Goal: Task Accomplishment & Management: Use online tool/utility

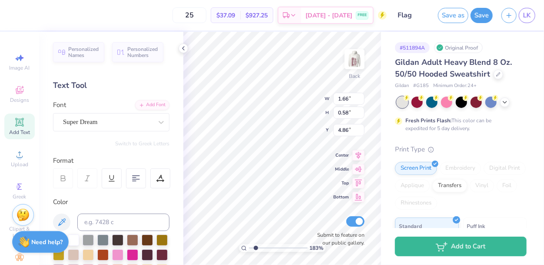
type input "1.82829538299191"
type textarea "2"
type input "1.82829538299191"
type textarea "202"
type input "1.82829538299191"
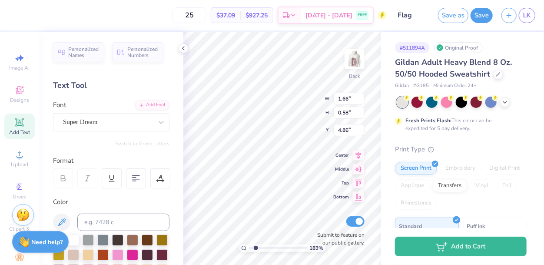
type textarea "2025"
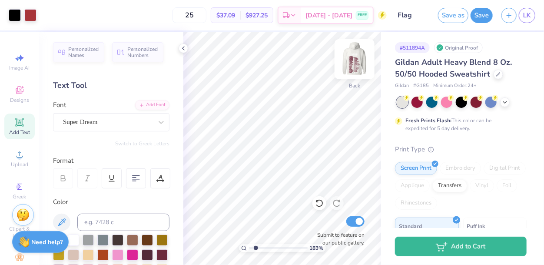
click at [354, 57] on img at bounding box center [354, 59] width 35 height 35
type input "1.82829538299191"
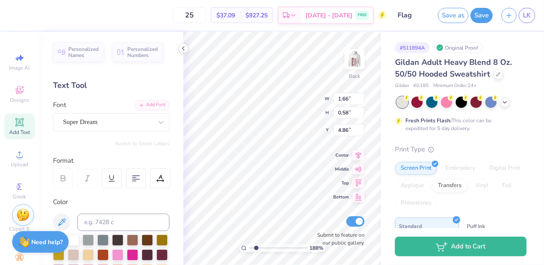
type input "1.87915389671055"
type textarea "2"
type input "1.87915389671055"
type textarea "202"
type input "1.87915389671055"
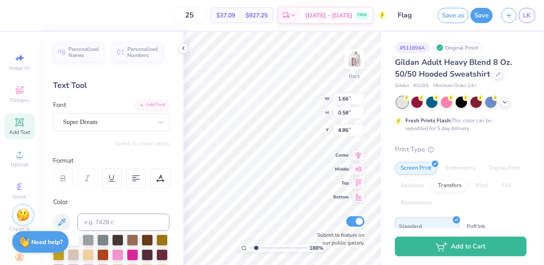
type textarea "2025"
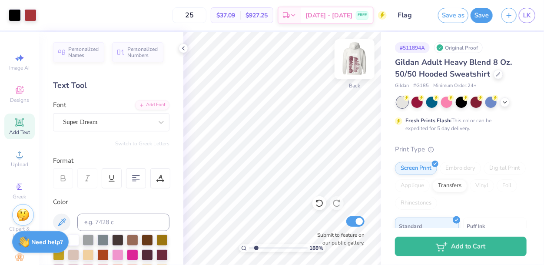
click at [358, 57] on img at bounding box center [354, 59] width 35 height 35
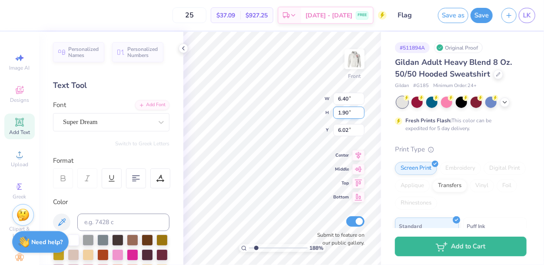
type input "1.87915389671055"
type textarea "20H25"
type input "1.87915389671055"
type textarea "HCHS"
type input "1.87915389671055"
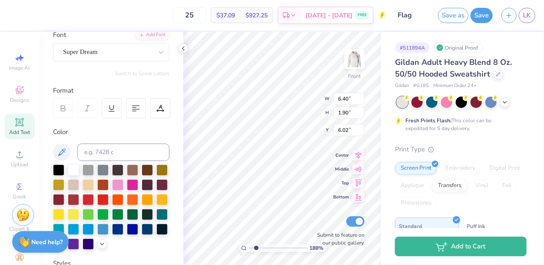
scroll to position [72, 0]
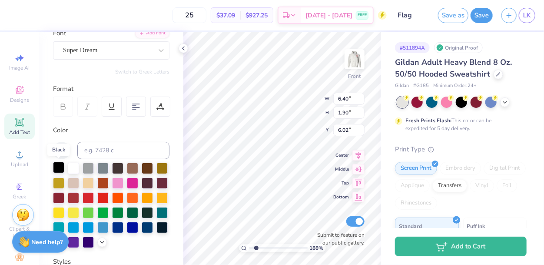
type textarea "HCHS"
click at [56, 168] on div at bounding box center [58, 167] width 11 height 11
click at [75, 196] on div at bounding box center [73, 196] width 11 height 11
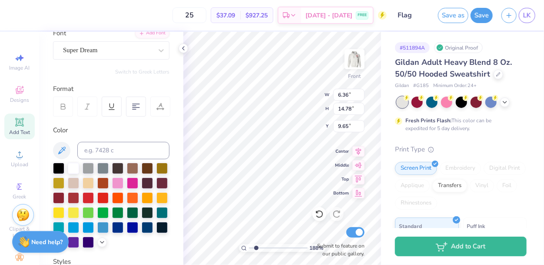
type input "1.87915389671055"
type textarea "E. Leen V. Masood M. McCabe E. Myall M. Neskovic B. Panos L. Salamone E. Schide…"
type input "1.87915389671055"
type textarea "[PERSON_NAME] [PERSON_NAME] [PERSON_NAME] [PERSON_NAME] [PERSON_NAME] [PERSON_N…"
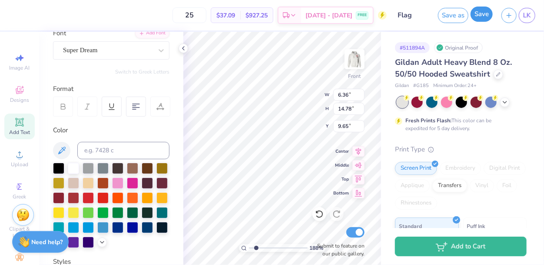
click at [489, 16] on button "Save" at bounding box center [481, 14] width 22 height 15
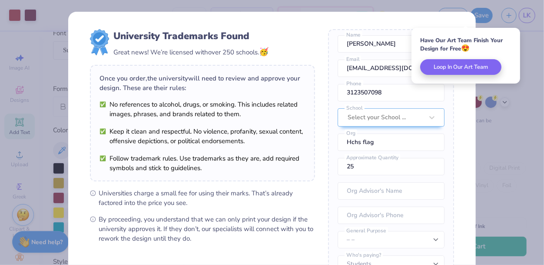
scroll to position [113, 0]
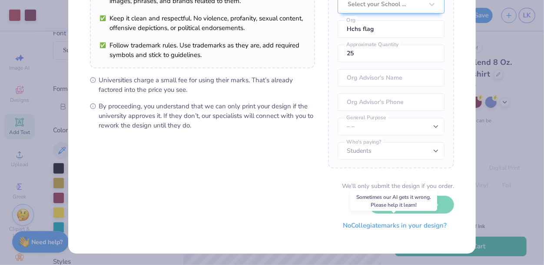
click at [353, 225] on button "No Collegiate marks in your design?" at bounding box center [394, 225] width 119 height 18
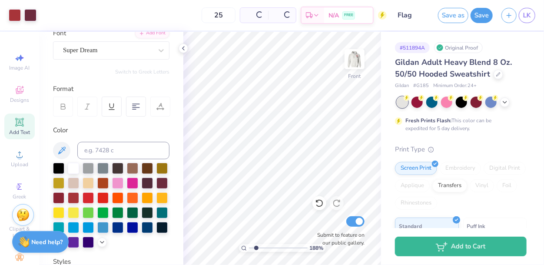
scroll to position [14, 0]
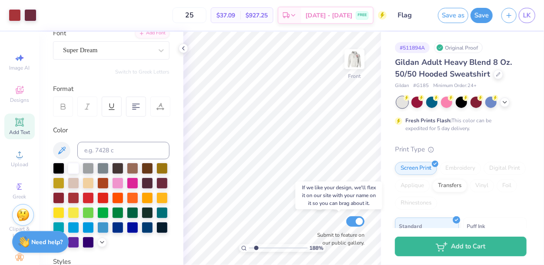
type input "1.87915389671055"
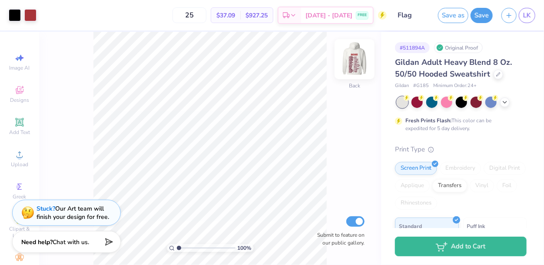
click at [356, 58] on img at bounding box center [354, 59] width 35 height 35
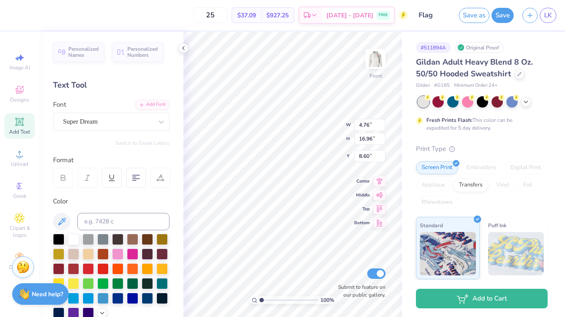
scroll to position [9, 0]
type textarea "[PERSON_NAME] N. Batsurri [PERSON_NAME] [PERSON_NAME] [PERSON_NAME] H. [PERSON_…"
click at [502, 149] on div "Print Type" at bounding box center [482, 149] width 132 height 10
type input "15.87"
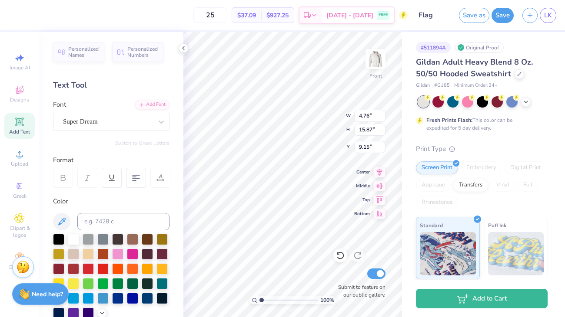
type input "9.15"
click at [503, 144] on div "Print Type" at bounding box center [482, 149] width 132 height 10
click at [261, 174] on div "Hold “Alt” to see the space between elements." at bounding box center [303, 163] width 92 height 25
type textarea "[PERSON_NAME] N. Batsurri [PERSON_NAME] [PERSON_NAME] [PERSON_NAME] H. [PERSON_…"
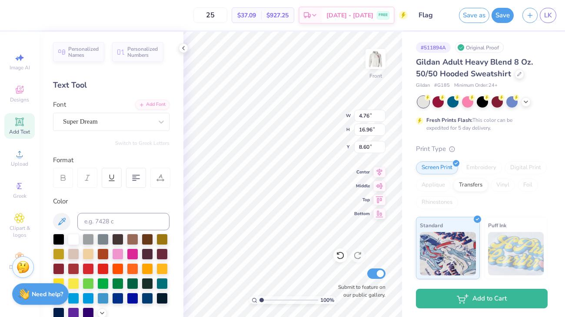
scroll to position [9, 1]
click at [474, 140] on div "Gildan Adult Heavy Blend 8 Oz. 50/50 Hooded Sweatshirt Gildan # G185 Minimum Or…" at bounding box center [482, 234] width 132 height 357
type input "15.87"
type input "9.15"
click at [500, 18] on button "Save" at bounding box center [502, 14] width 22 height 15
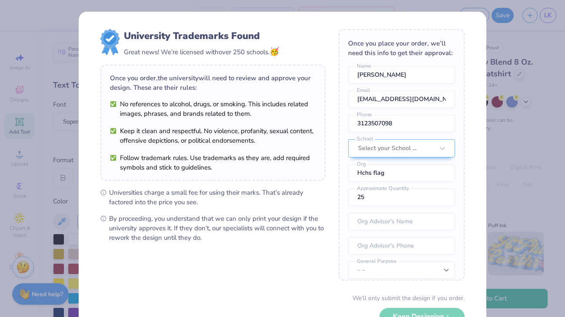
scroll to position [60, 0]
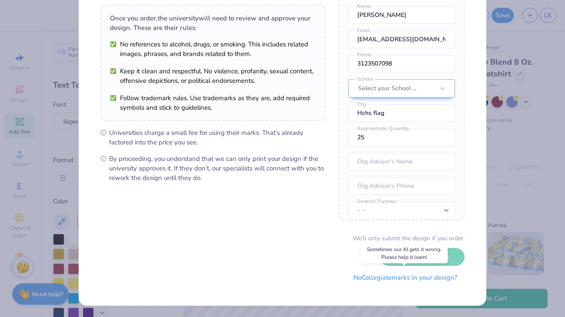
click at [444, 264] on button "No Collegiate marks in your design?" at bounding box center [405, 278] width 119 height 18
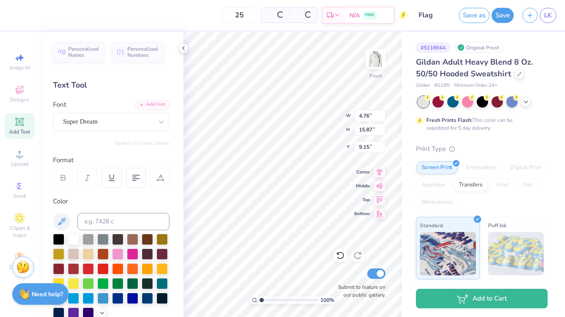
scroll to position [0, 0]
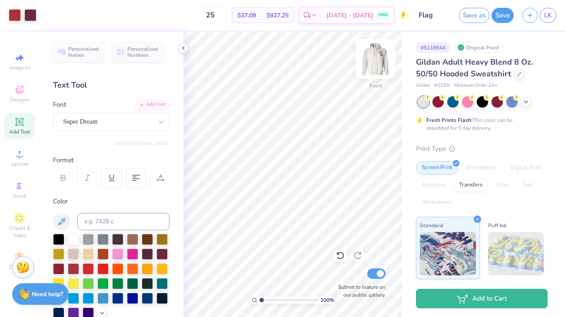
click at [372, 58] on img at bounding box center [375, 59] width 35 height 35
click at [373, 62] on img at bounding box center [375, 59] width 35 height 35
type textarea "[PERSON_NAME] [PERSON_NAME] [PERSON_NAME] [PERSON_NAME] [PERSON_NAME] [PERSON_N…"
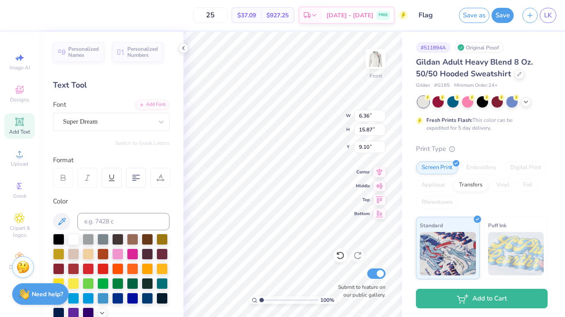
type input "6.36"
type input "9.15"
type textarea "[PERSON_NAME] [PERSON_NAME] [PERSON_NAME] [PERSON_NAME] [PERSON_NAME] [PERSON_N…"
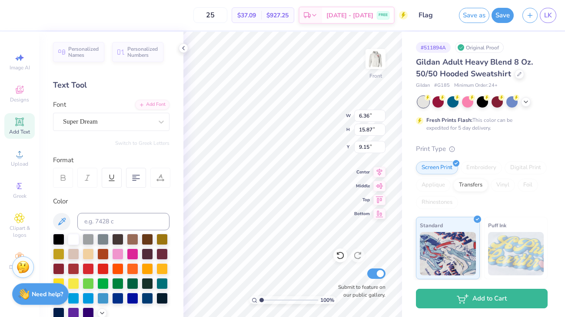
scroll to position [2, 1]
click at [510, 20] on button "Save" at bounding box center [502, 15] width 22 height 15
click at [505, 20] on div "Save" at bounding box center [502, 15] width 22 height 15
click at [502, 14] on div "Save" at bounding box center [502, 15] width 22 height 15
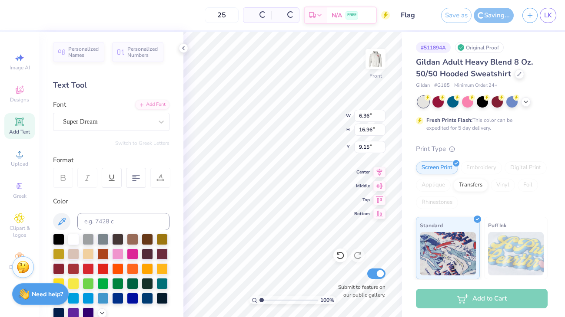
type input "16.96"
type input "8.60"
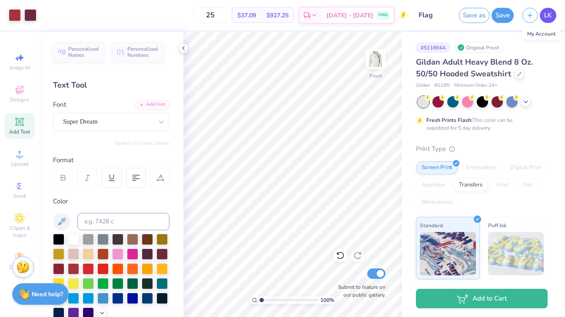
click at [543, 19] on span "LK" at bounding box center [548, 15] width 8 height 10
